Goal: Information Seeking & Learning: Learn about a topic

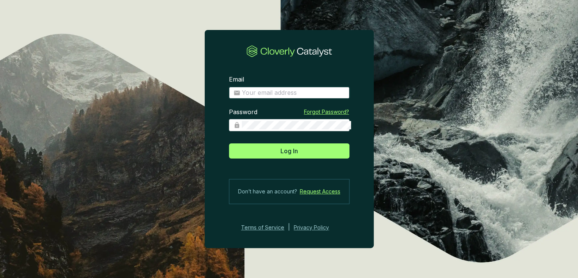
click at [277, 94] on input "Email" at bounding box center [293, 93] width 103 height 8
type input "theo@globalemissionairy.com"
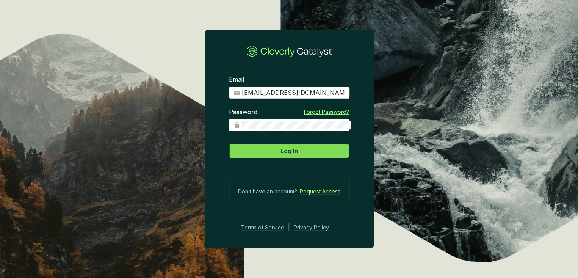
click at [279, 146] on button "Log In" at bounding box center [289, 150] width 121 height 15
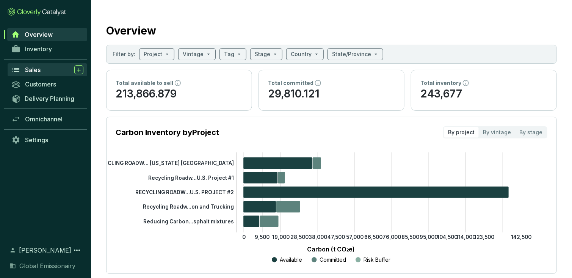
click at [44, 63] on link "Sales" at bounding box center [48, 69] width 80 height 13
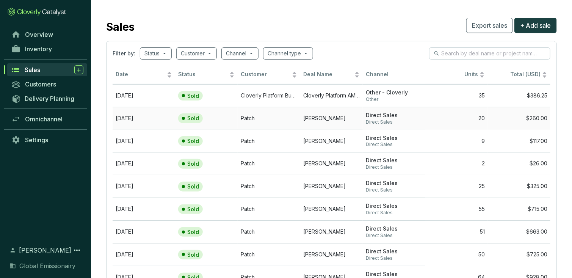
scroll to position [7, 0]
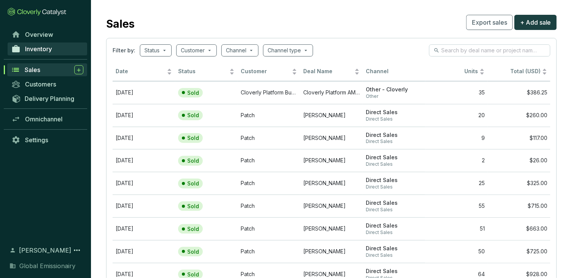
click at [36, 48] on span "Inventory" at bounding box center [38, 49] width 27 height 8
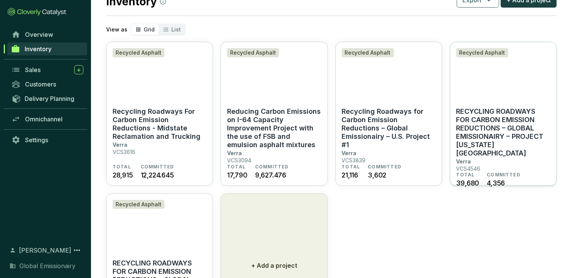
scroll to position [43, 0]
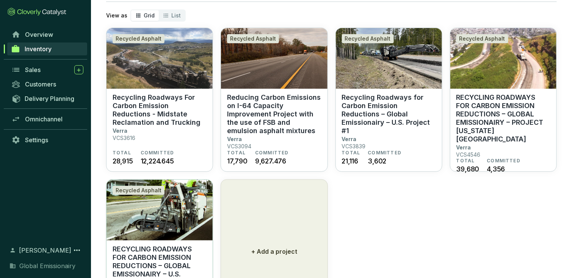
click at [172, 218] on img at bounding box center [160, 210] width 106 height 61
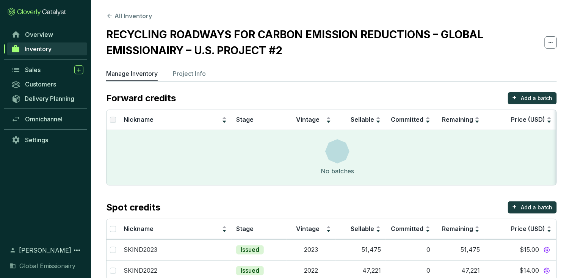
click at [172, 65] on section "All Inventory RECYCLING ROADWAYS FOR CARBON EMISSION REDUCTIONS – GLOBAL EMISSI…" at bounding box center [331, 158] width 481 height 317
click at [173, 69] on p "Project Info" at bounding box center [189, 73] width 33 height 9
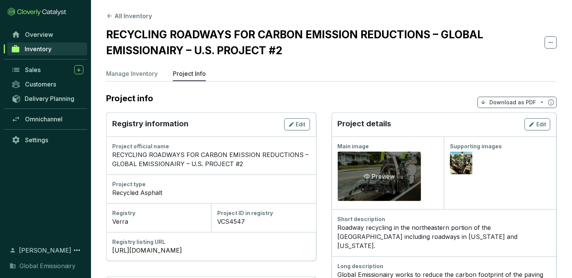
click at [379, 162] on div "Preview" at bounding box center [379, 176] width 83 height 49
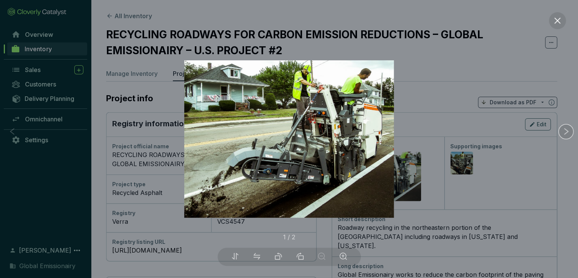
click at [334, 149] on img at bounding box center [289, 138] width 210 height 157
click at [204, 52] on div at bounding box center [289, 139] width 578 height 278
